Goal: Task Accomplishment & Management: Use online tool/utility

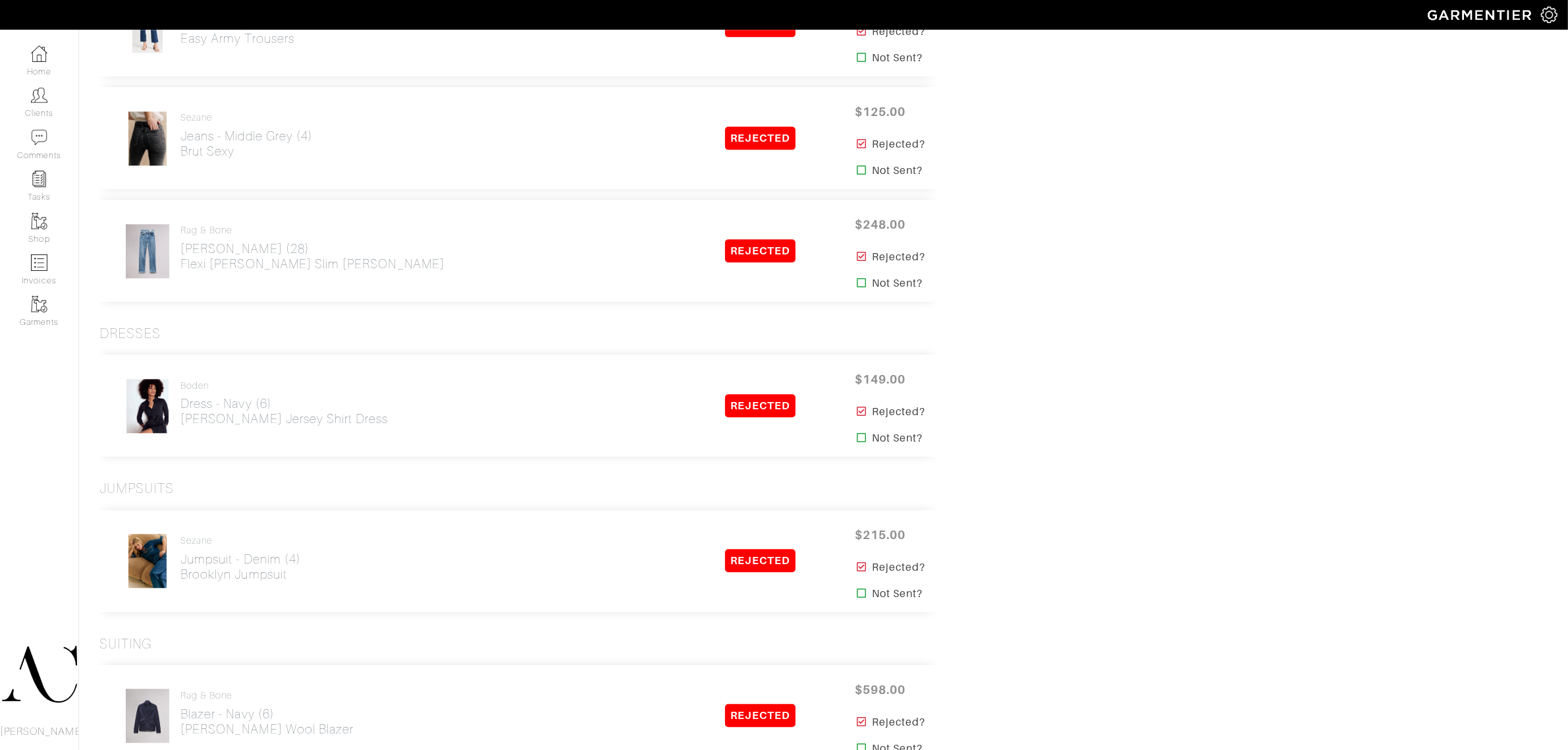
scroll to position [3954, 0]
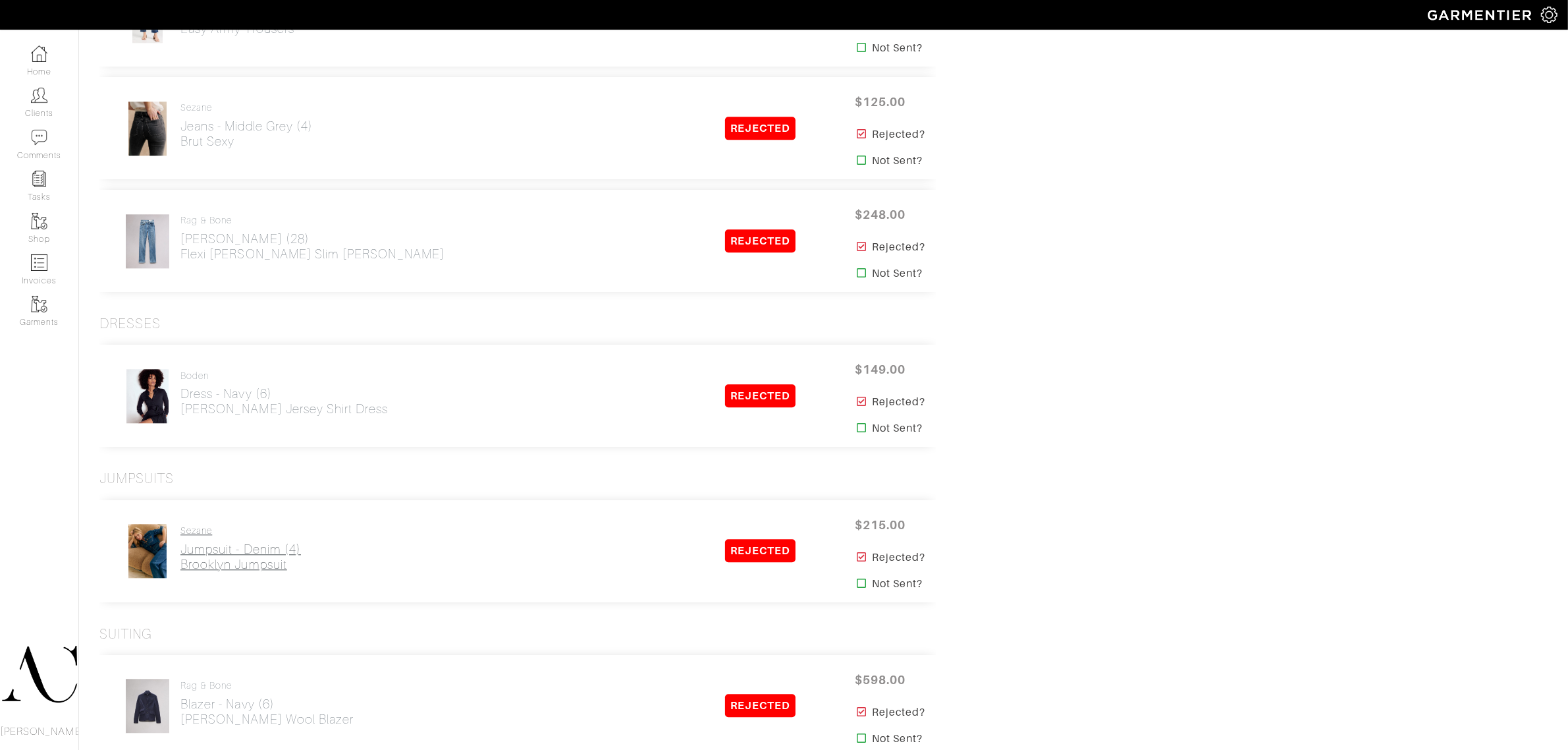
click at [188, 559] on h2 "Jumpsuit - Denim (4) Brooklyn Jumpsuit" at bounding box center [240, 557] width 120 height 30
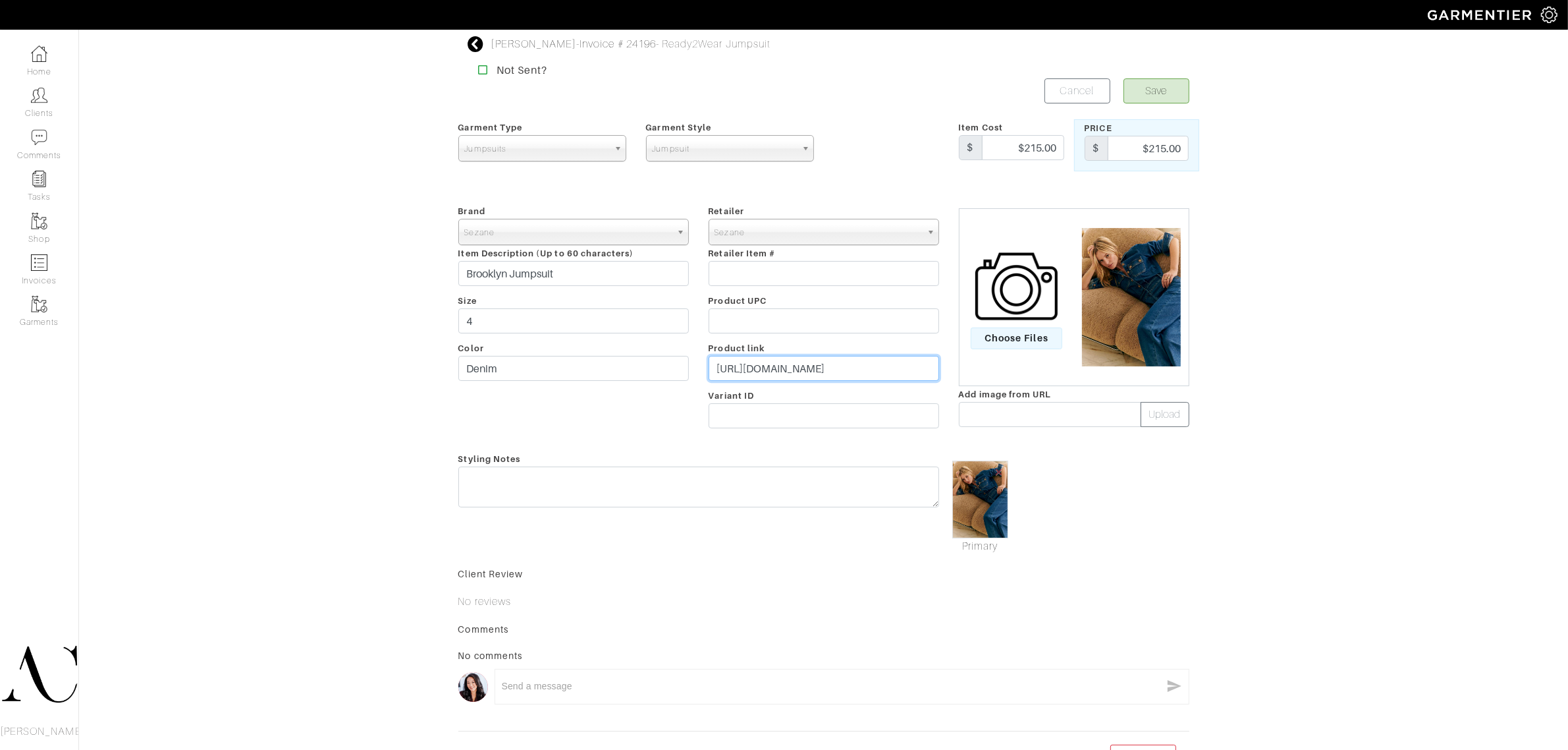
click at [835, 377] on input "https://www.sezane.com/us-en/product/brooklyn-jumpsuit/denim#size-0" at bounding box center [824, 368] width 231 height 25
